Goal: Task Accomplishment & Management: Complete application form

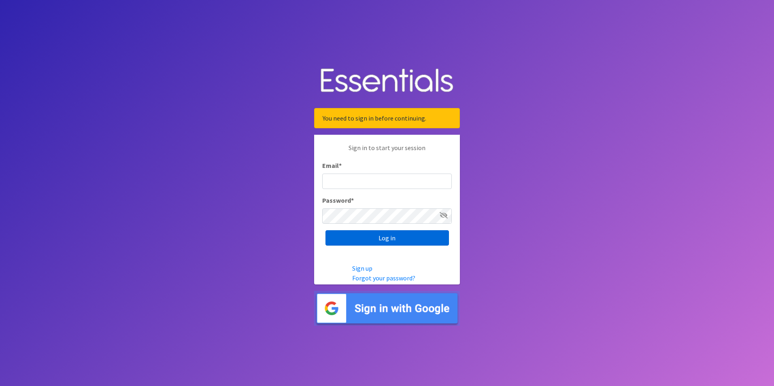
type input "[PERSON_NAME][EMAIL_ADDRESS][PERSON_NAME][DOMAIN_NAME]"
click at [392, 236] on input "Log in" at bounding box center [386, 237] width 123 height 15
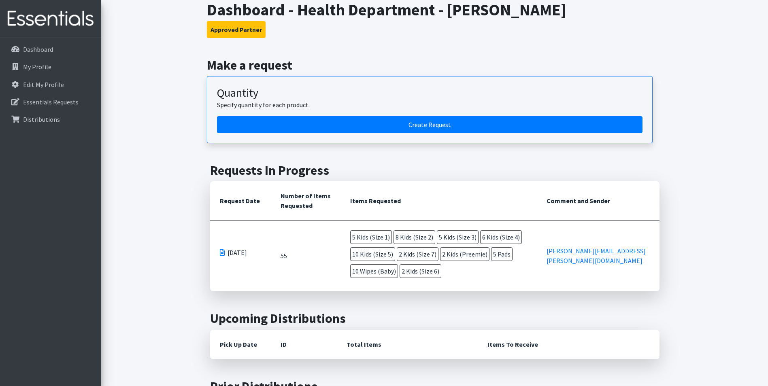
scroll to position [89, 0]
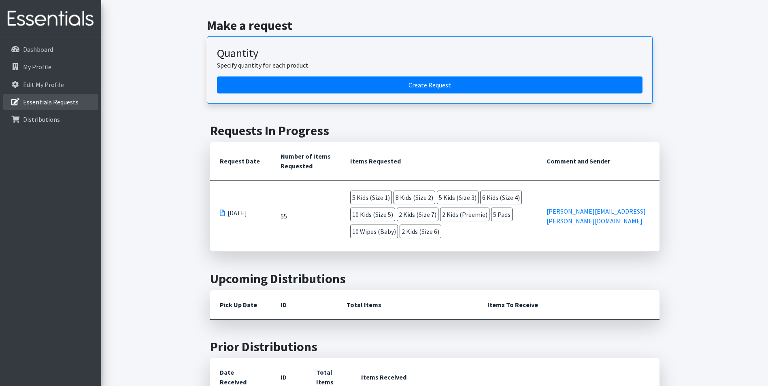
click at [61, 105] on p "Essentials Requests" at bounding box center [50, 102] width 55 height 8
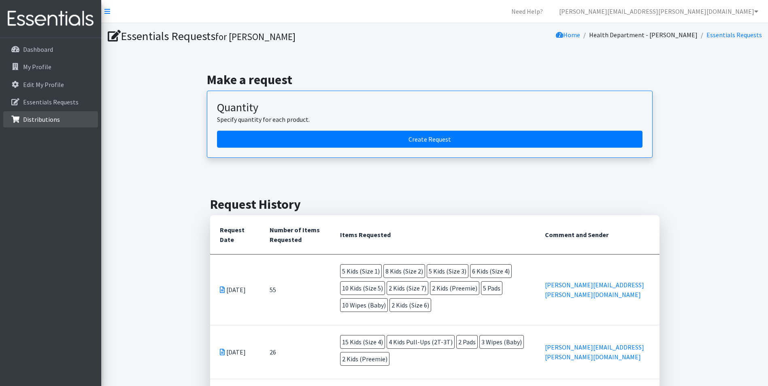
click at [40, 118] on p "Distributions" at bounding box center [41, 119] width 37 height 8
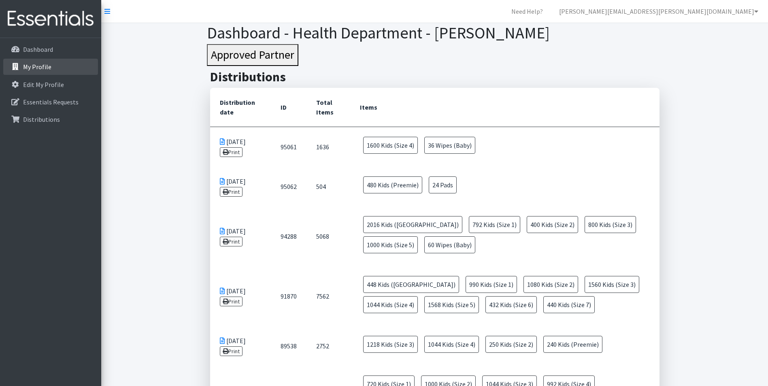
click at [43, 69] on p "My Profile" at bounding box center [37, 67] width 28 height 8
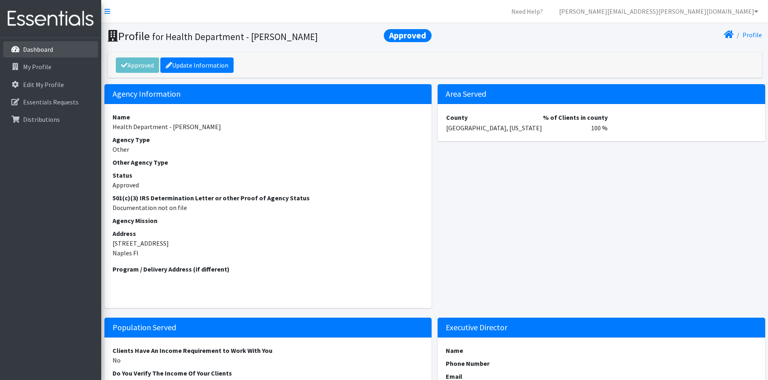
click at [36, 52] on p "Dashboard" at bounding box center [38, 49] width 30 height 8
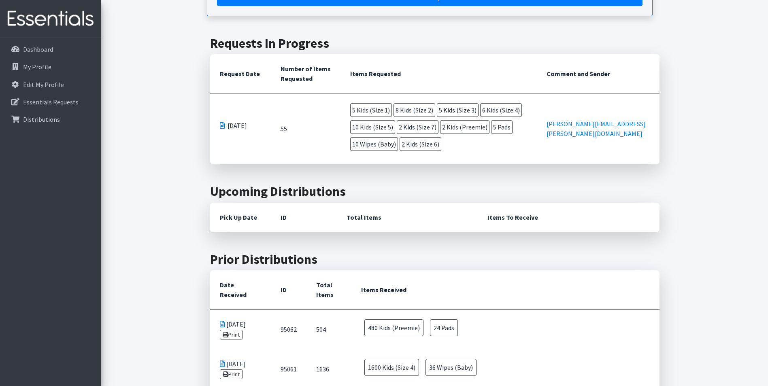
scroll to position [162, 0]
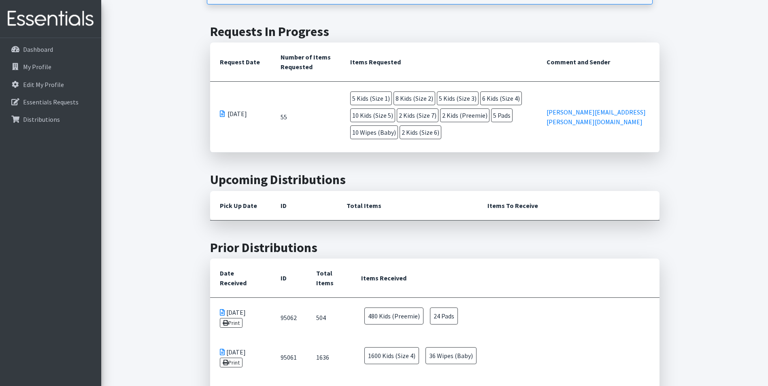
click at [235, 206] on th "Pick Up Date" at bounding box center [240, 206] width 61 height 30
click at [511, 209] on th "Items To Receive" at bounding box center [568, 206] width 182 height 30
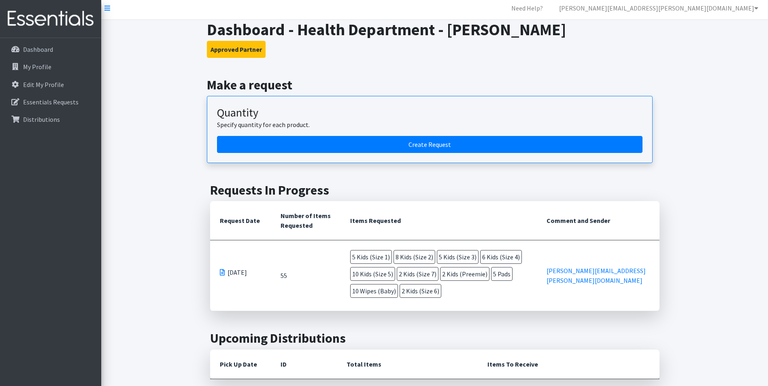
scroll to position [0, 0]
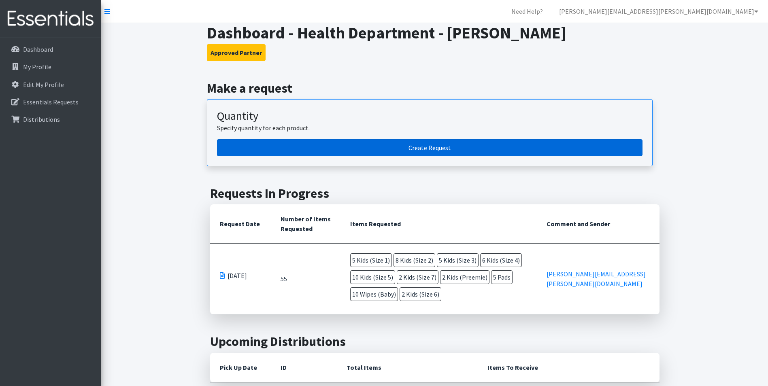
click at [393, 149] on link "Create Request" at bounding box center [429, 147] width 425 height 17
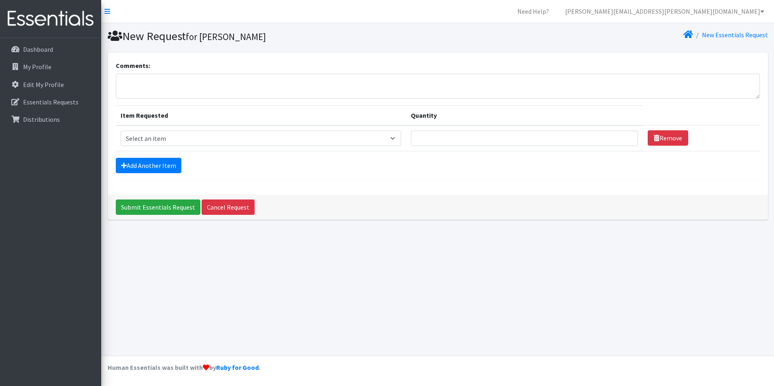
click at [323, 116] on th "Item Requested" at bounding box center [261, 115] width 290 height 20
click at [398, 136] on select "Select an item Baby Food Children's Disposable Underwear L/XL Kids (Newborn) Ki…" at bounding box center [261, 138] width 280 height 15
click at [121, 131] on select "Select an item Baby Food Children's Disposable Underwear L/XL Kids (Newborn) Ki…" at bounding box center [261, 138] width 280 height 15
click at [332, 140] on select "Select an item Baby Food Children's Disposable Underwear L/XL Kids (Newborn) Ki…" at bounding box center [261, 138] width 280 height 15
click at [332, 141] on select "Select an item Baby Food Children's Disposable Underwear L/XL Kids (Newborn) Ki…" at bounding box center [261, 138] width 280 height 15
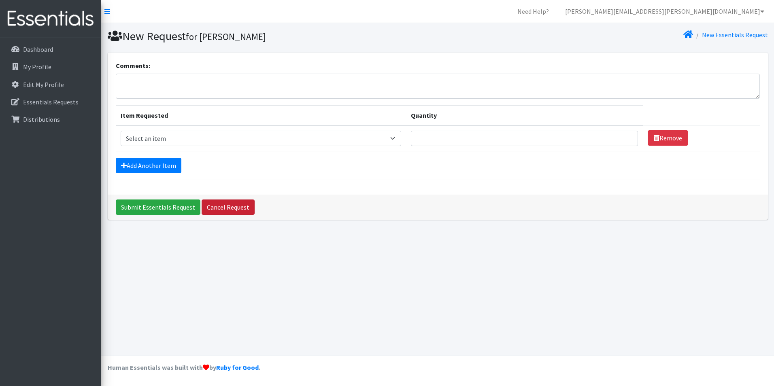
click at [229, 205] on link "Cancel Request" at bounding box center [228, 206] width 53 height 15
